Goal: Transaction & Acquisition: Obtain resource

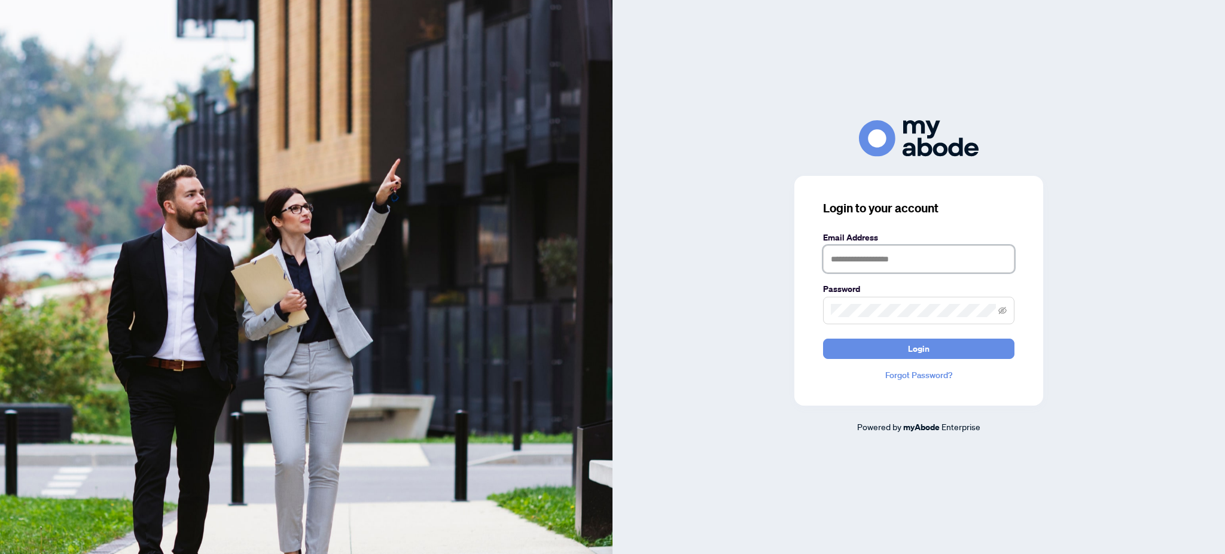
click at [873, 263] on input "text" at bounding box center [918, 259] width 191 height 28
click at [903, 304] on span at bounding box center [918, 311] width 191 height 28
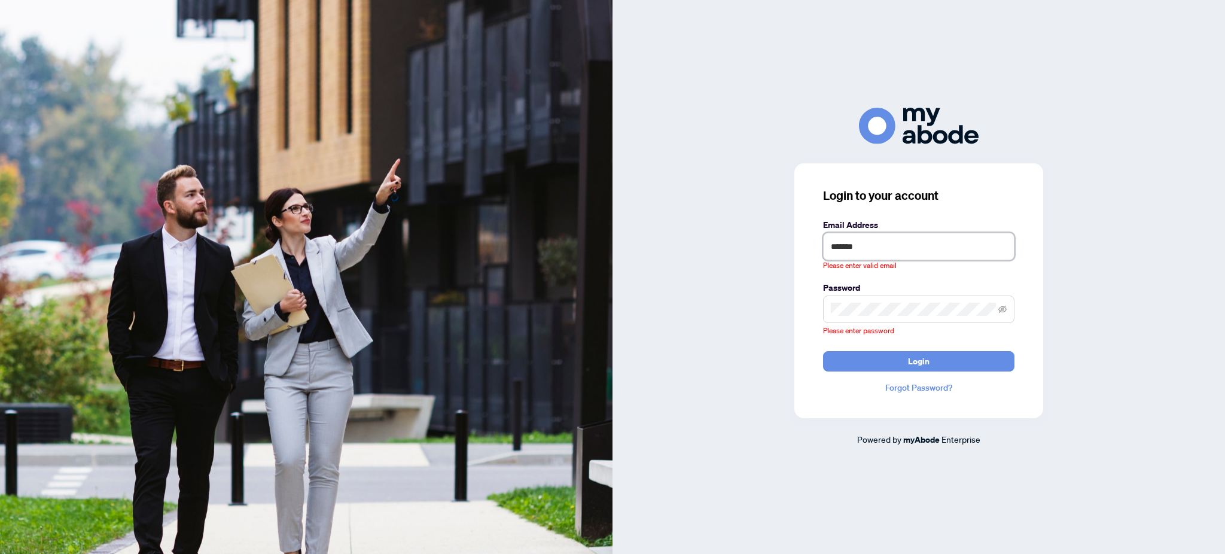
drag, startPoint x: 914, startPoint y: 250, endPoint x: 777, endPoint y: 249, distance: 137.0
click at [778, 253] on div "Login to your account Email Address ******* Please enter valid email Password P…" at bounding box center [919, 277] width 613 height 339
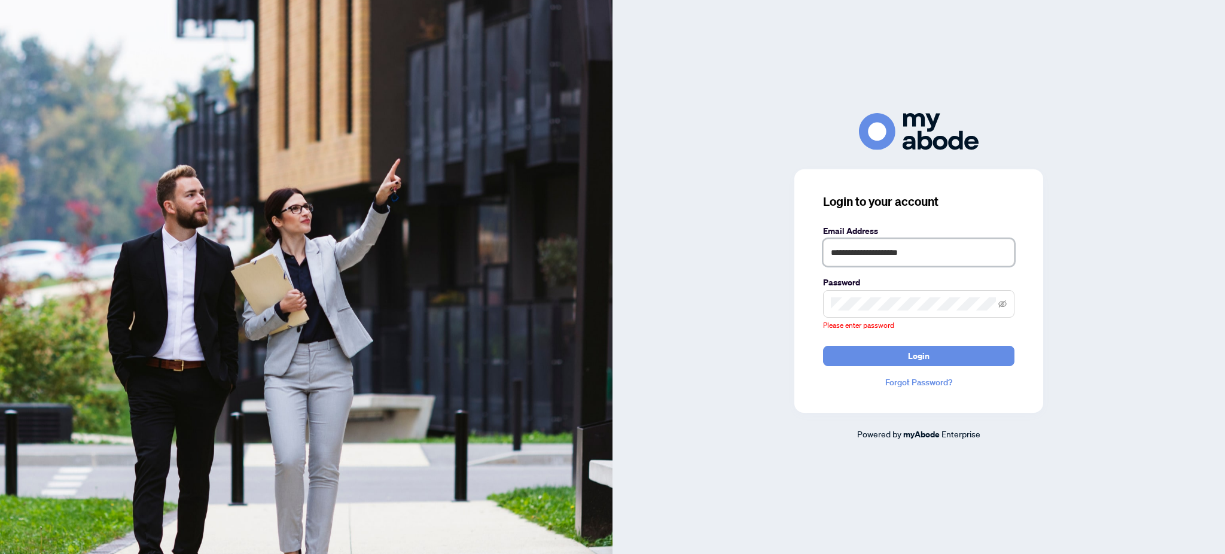
type input "**********"
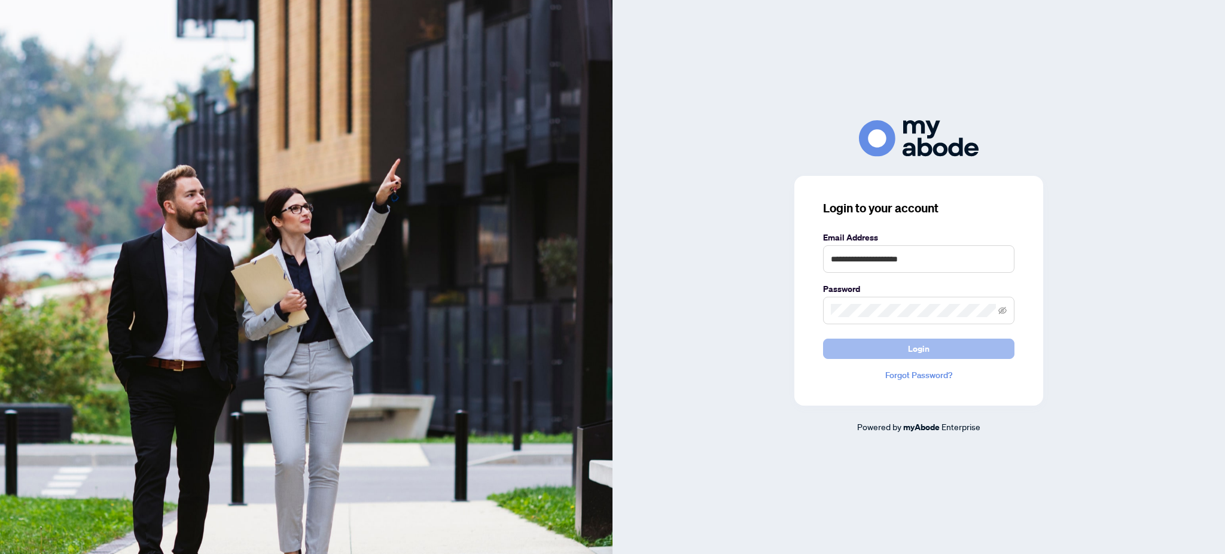
click at [927, 354] on span "Login" at bounding box center [919, 348] width 22 height 19
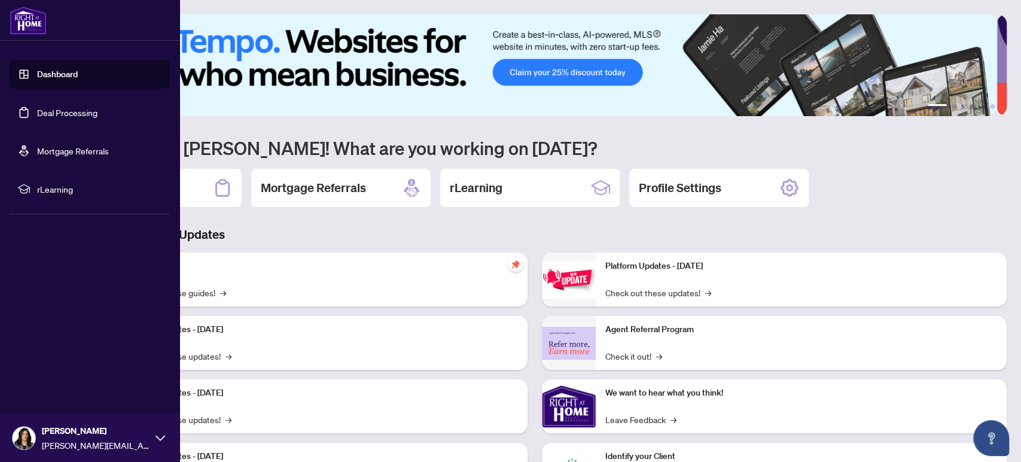
click at [57, 114] on link "Deal Processing" at bounding box center [67, 112] width 60 height 11
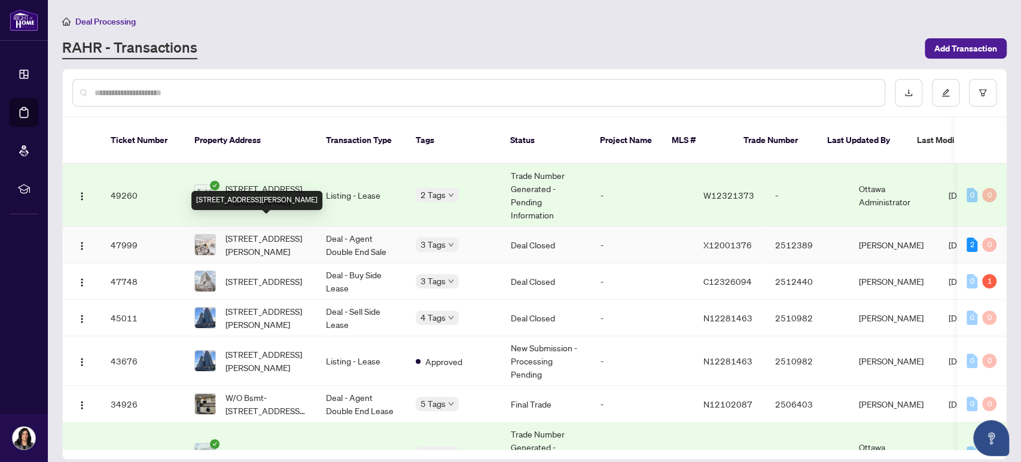
click at [259, 233] on span "[STREET_ADDRESS][PERSON_NAME]" at bounding box center [266, 245] width 81 height 26
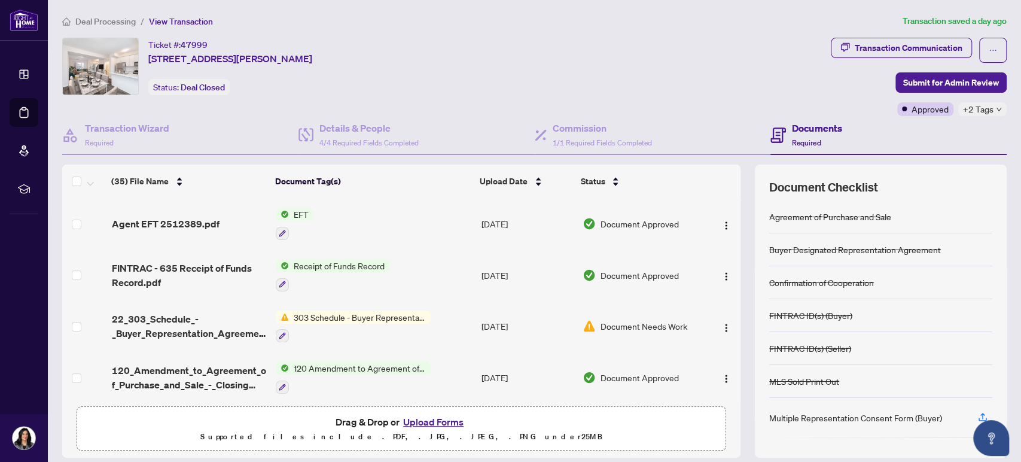
click at [294, 212] on span "EFT" at bounding box center [301, 214] width 25 height 13
click at [279, 270] on span "EFT" at bounding box center [291, 271] width 132 height 13
click at [721, 224] on img "button" at bounding box center [726, 226] width 10 height 10
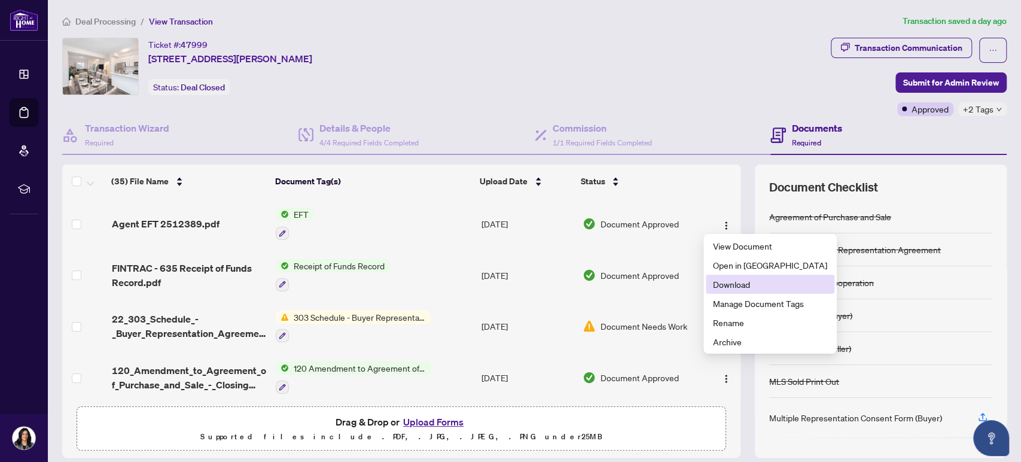
click at [736, 287] on span "Download" at bounding box center [770, 284] width 114 height 13
